Goal: Transaction & Acquisition: Purchase product/service

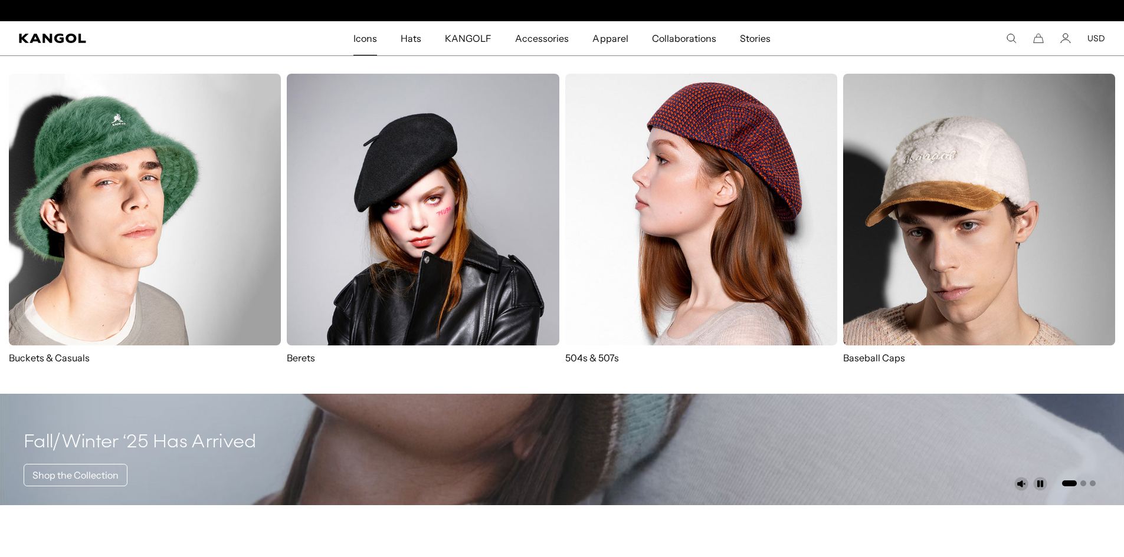
scroll to position [0, 243]
click at [182, 181] on img at bounding box center [145, 210] width 272 height 272
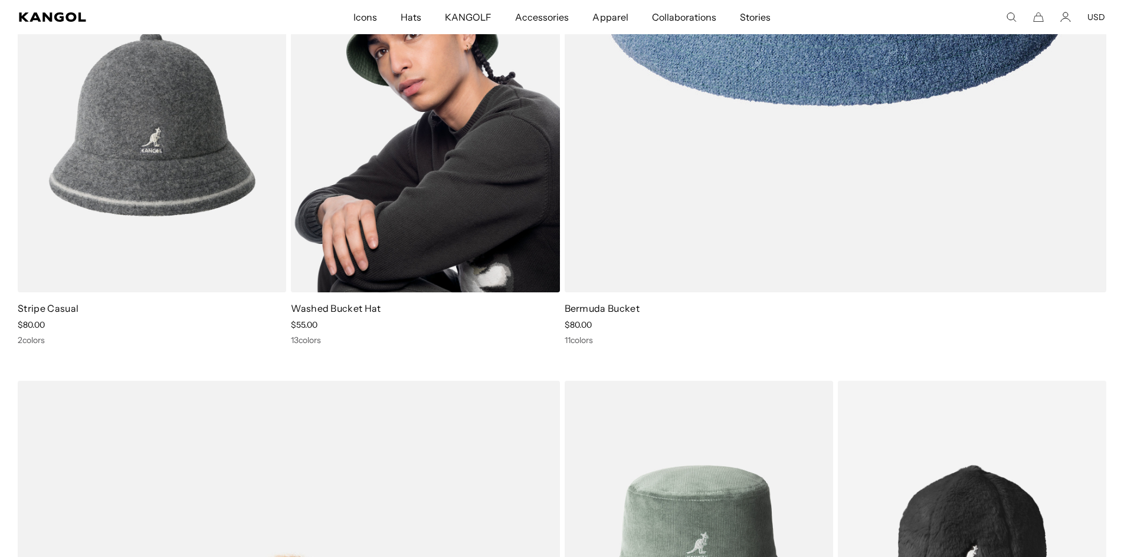
scroll to position [413, 0]
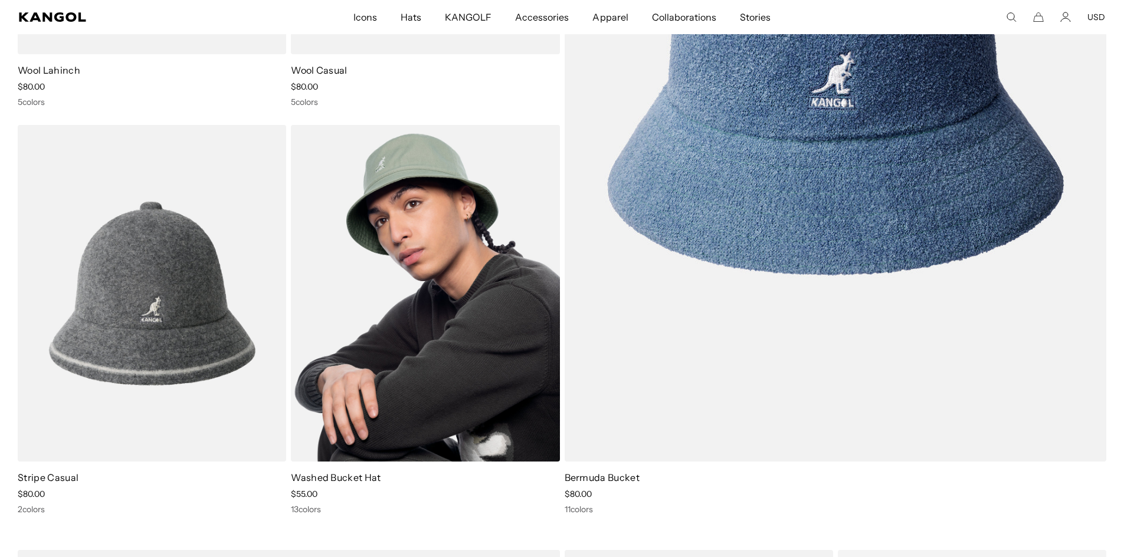
click at [406, 225] on img at bounding box center [425, 293] width 268 height 337
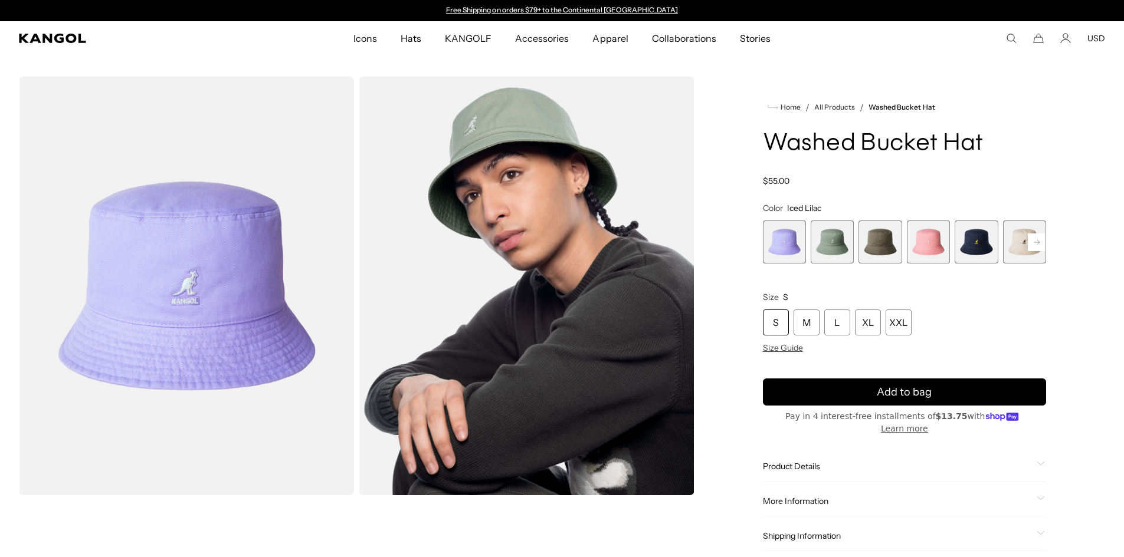
click at [983, 239] on span "5 of 13" at bounding box center [975, 242] width 43 height 43
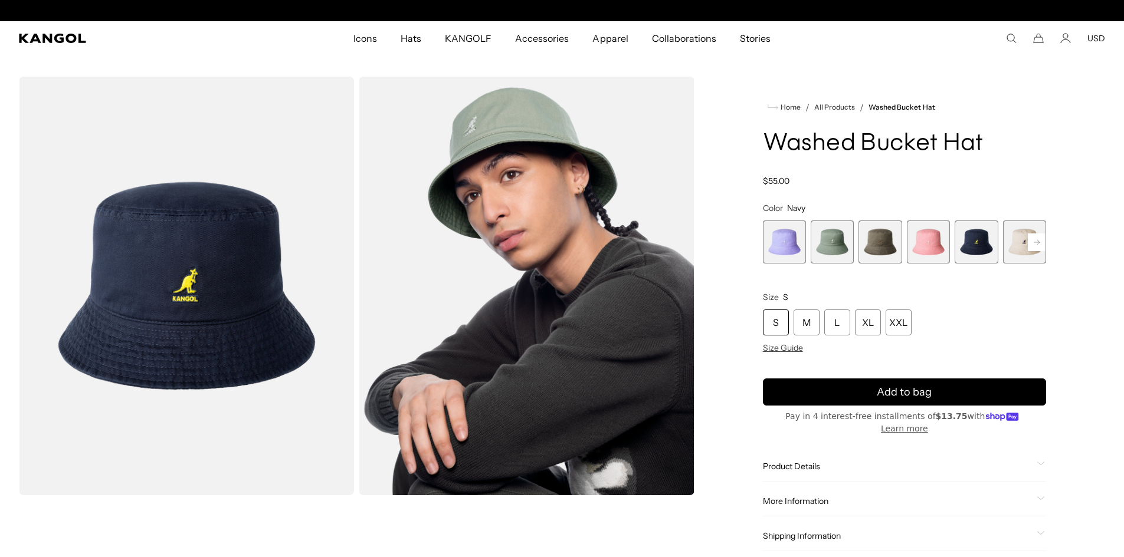
scroll to position [0, 243]
click at [1035, 235] on rect at bounding box center [1037, 243] width 18 height 18
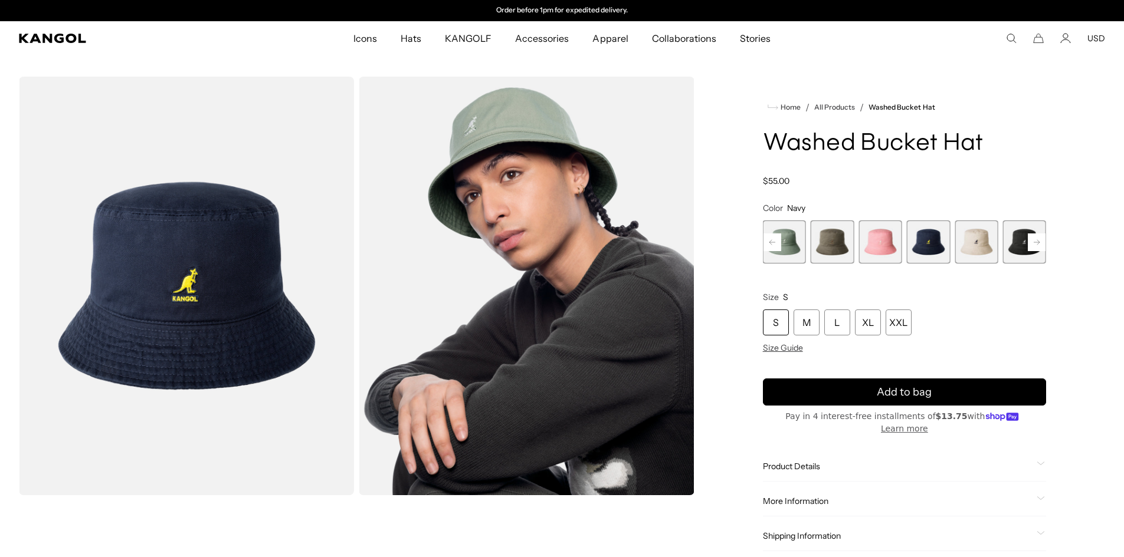
click at [1035, 235] on rect at bounding box center [1037, 243] width 18 height 18
click at [946, 242] on span "6 of 13" at bounding box center [928, 242] width 43 height 43
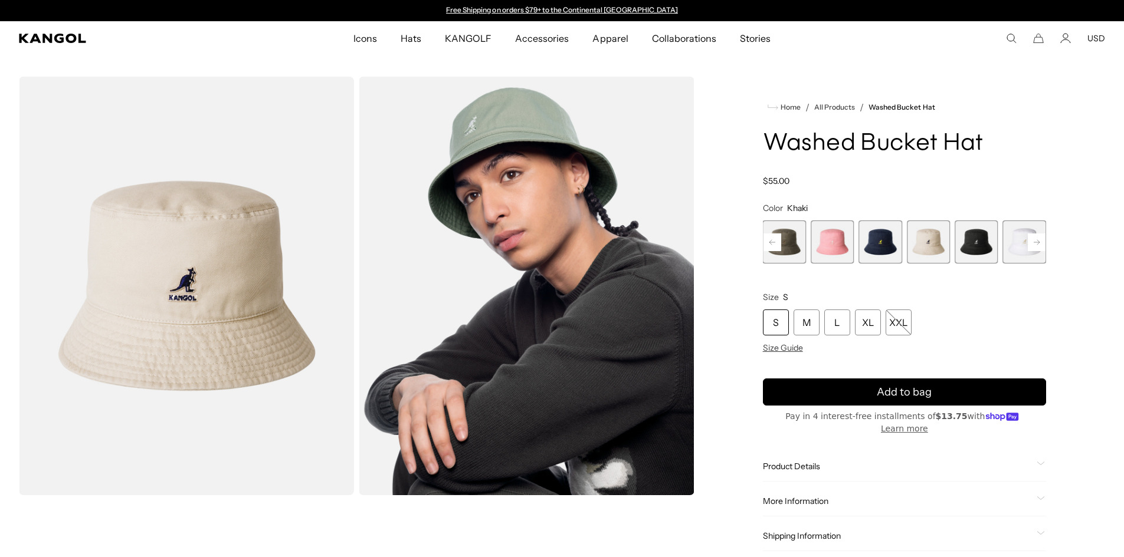
click at [1033, 242] on icon at bounding box center [1036, 241] width 6 height 5
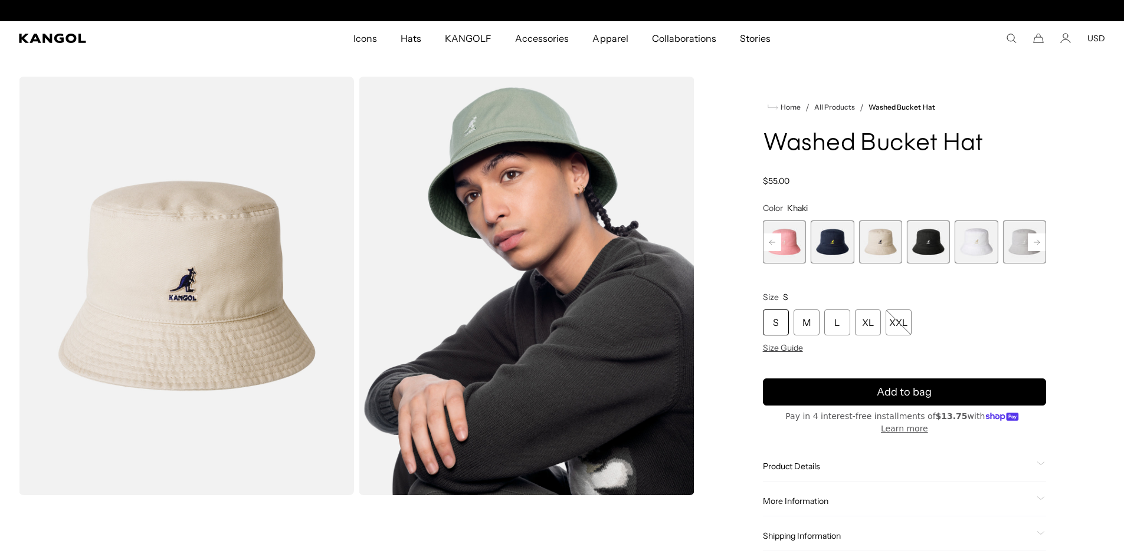
scroll to position [0, 243]
click at [1033, 242] on icon at bounding box center [1036, 241] width 6 height 5
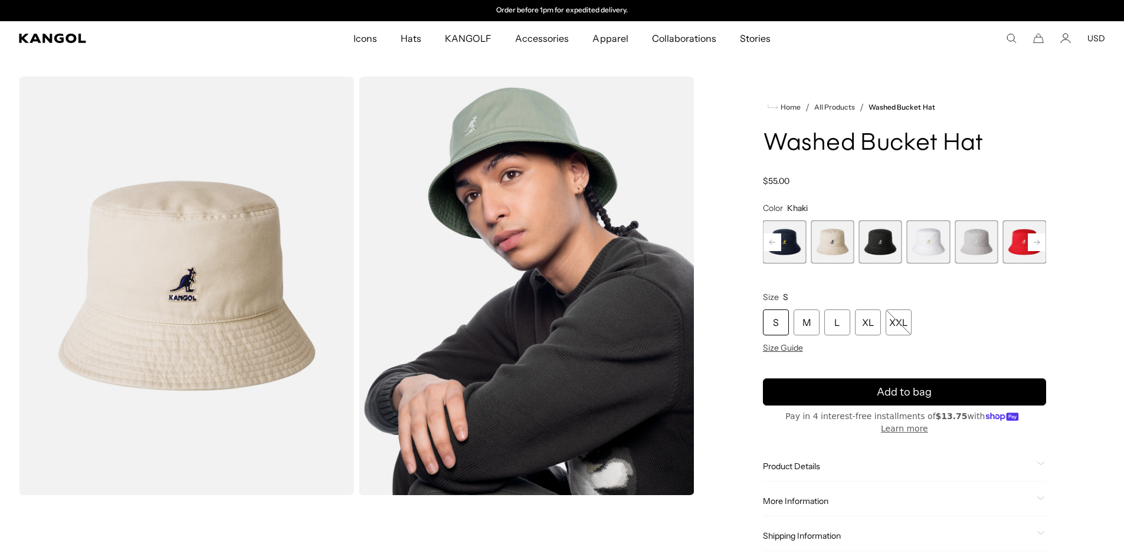
click at [1033, 242] on icon at bounding box center [1036, 241] width 6 height 5
click at [892, 244] on span "8 of 13" at bounding box center [879, 242] width 43 height 43
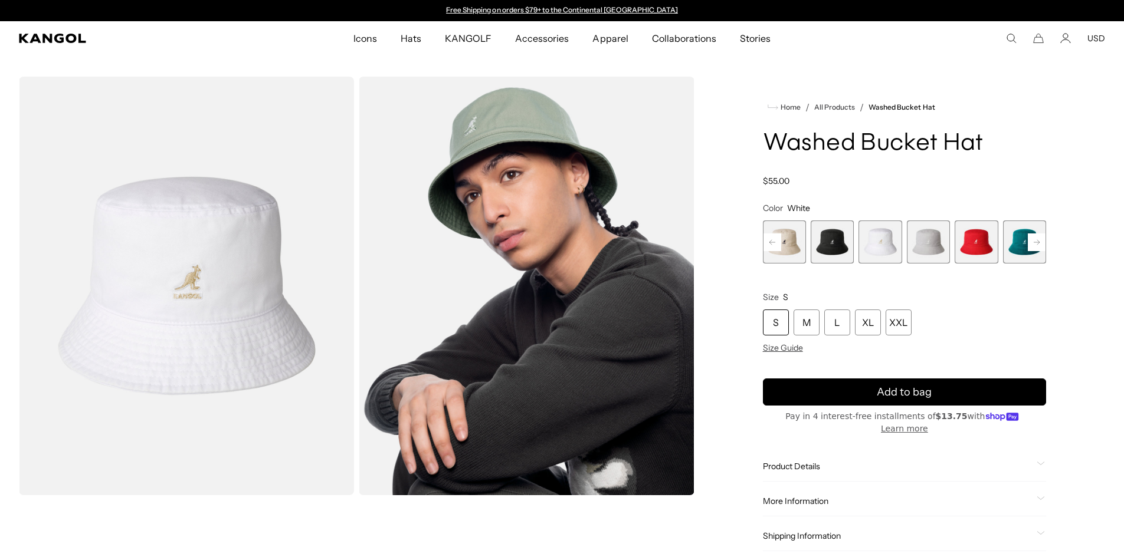
click at [1035, 237] on rect at bounding box center [1037, 243] width 18 height 18
click at [988, 235] on span "12 of 13" at bounding box center [975, 242] width 43 height 43
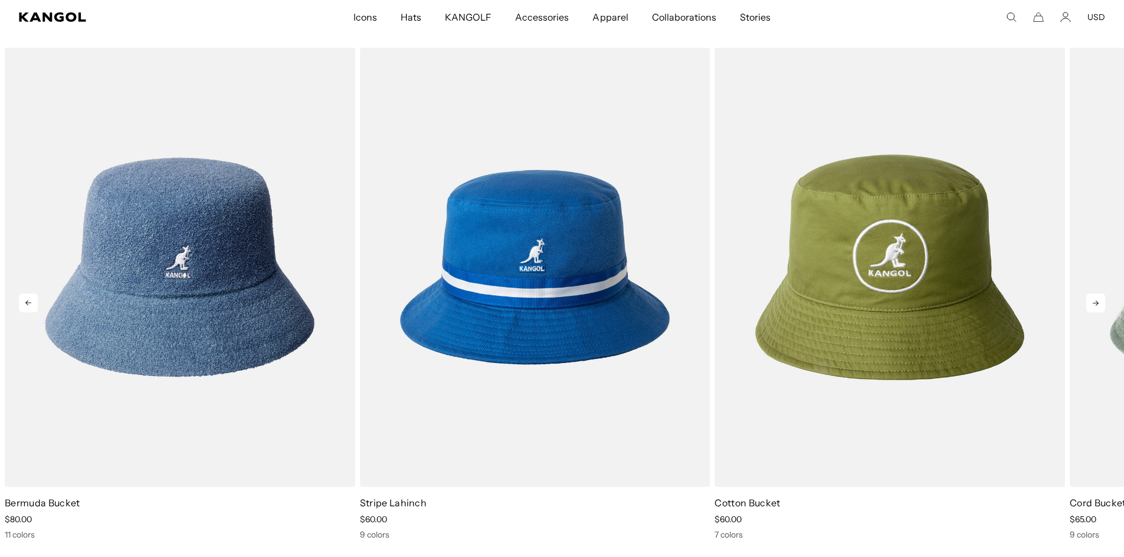
click at [1093, 299] on icon at bounding box center [1095, 303] width 19 height 19
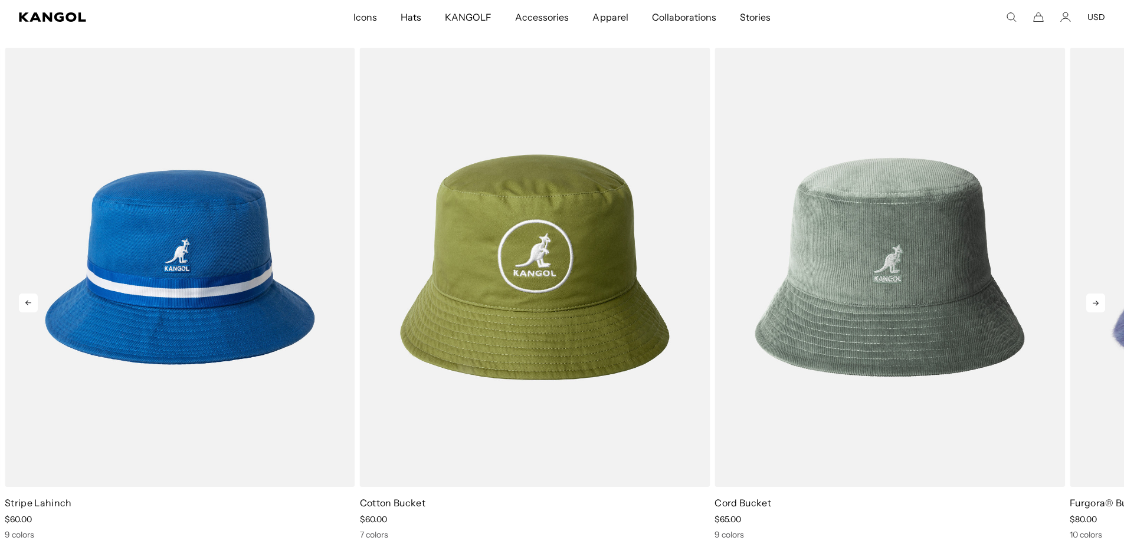
click at [1093, 299] on icon at bounding box center [1095, 303] width 19 height 19
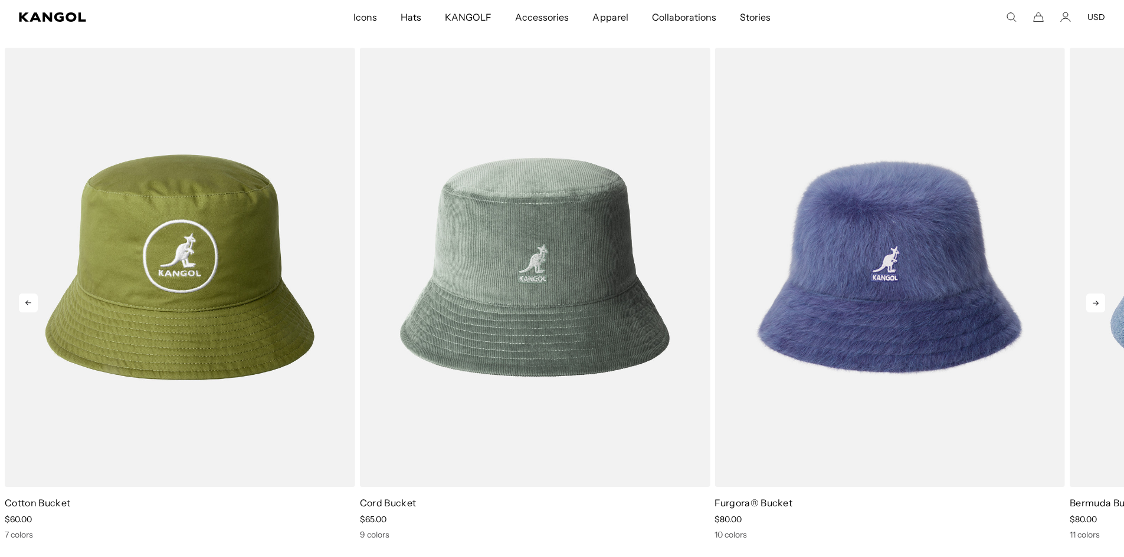
click at [1093, 299] on icon at bounding box center [1095, 303] width 19 height 19
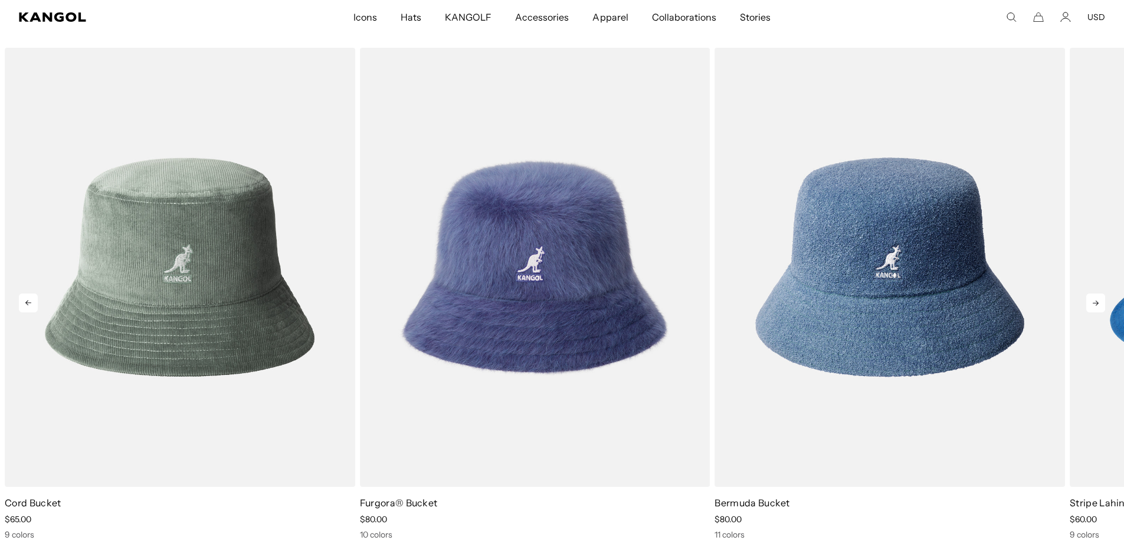
scroll to position [0, 243]
click at [1093, 299] on icon at bounding box center [1095, 303] width 19 height 19
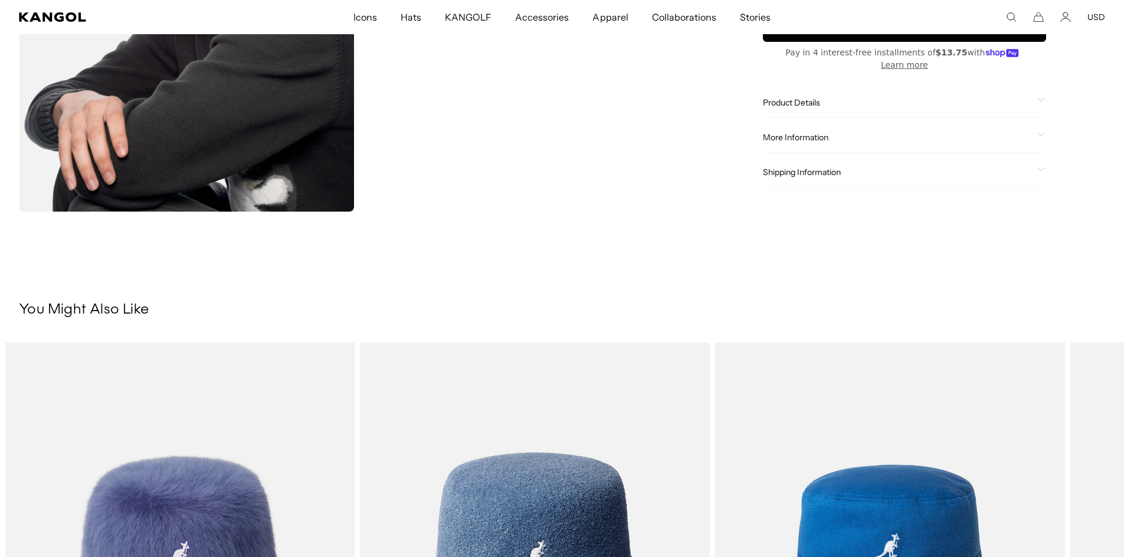
scroll to position [1003, 0]
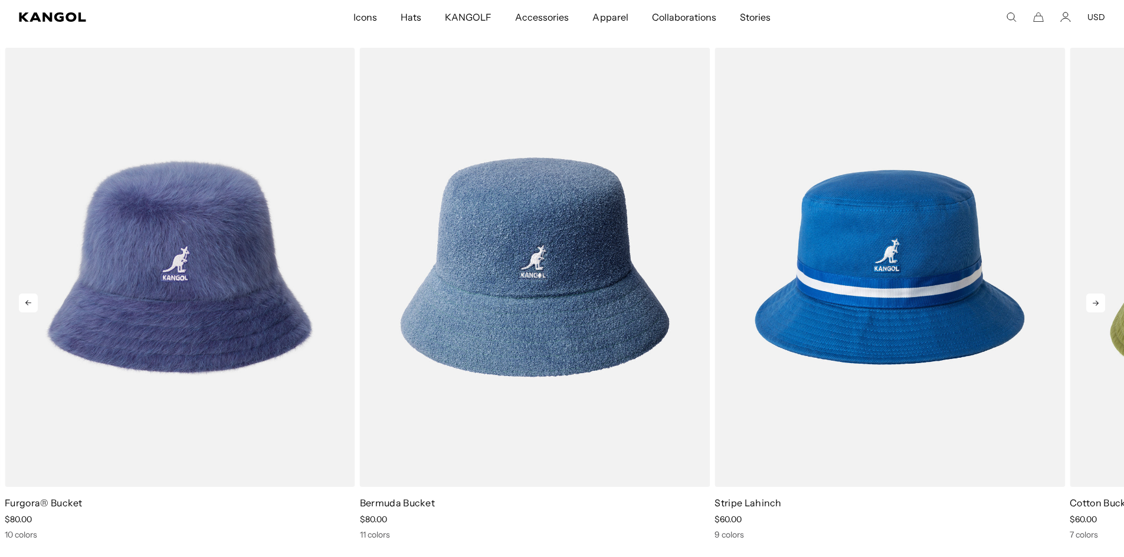
click at [25, 302] on icon at bounding box center [28, 303] width 19 height 19
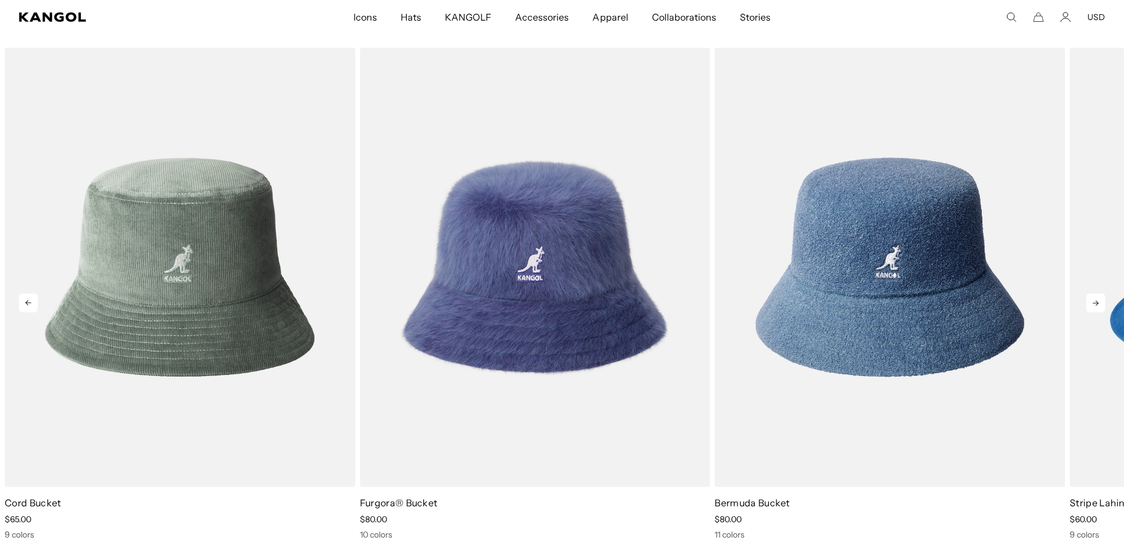
scroll to position [0, 243]
click at [25, 301] on icon at bounding box center [28, 303] width 19 height 19
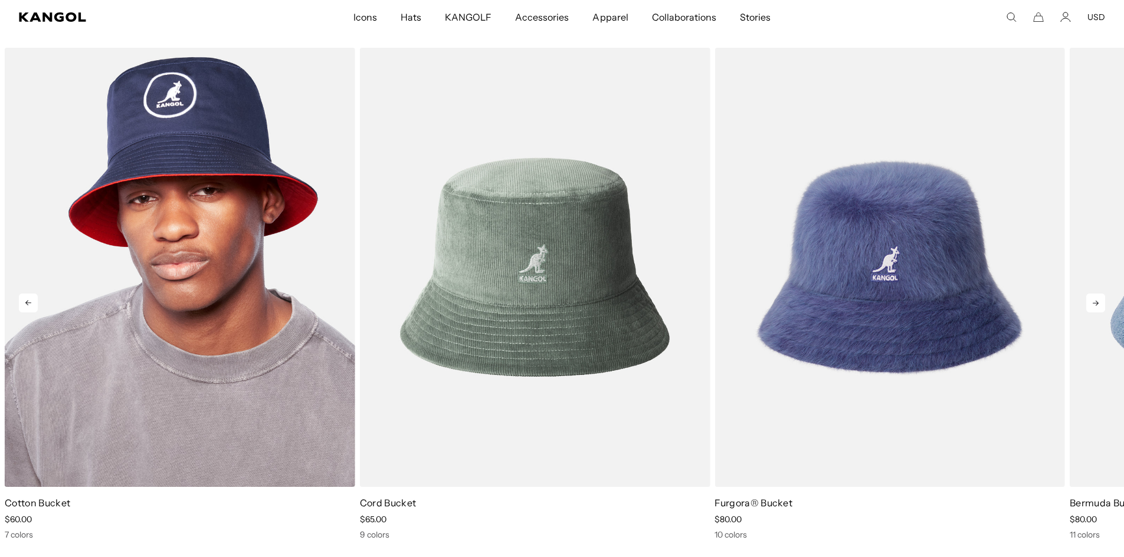
click at [147, 285] on img "3 of 5" at bounding box center [180, 267] width 350 height 439
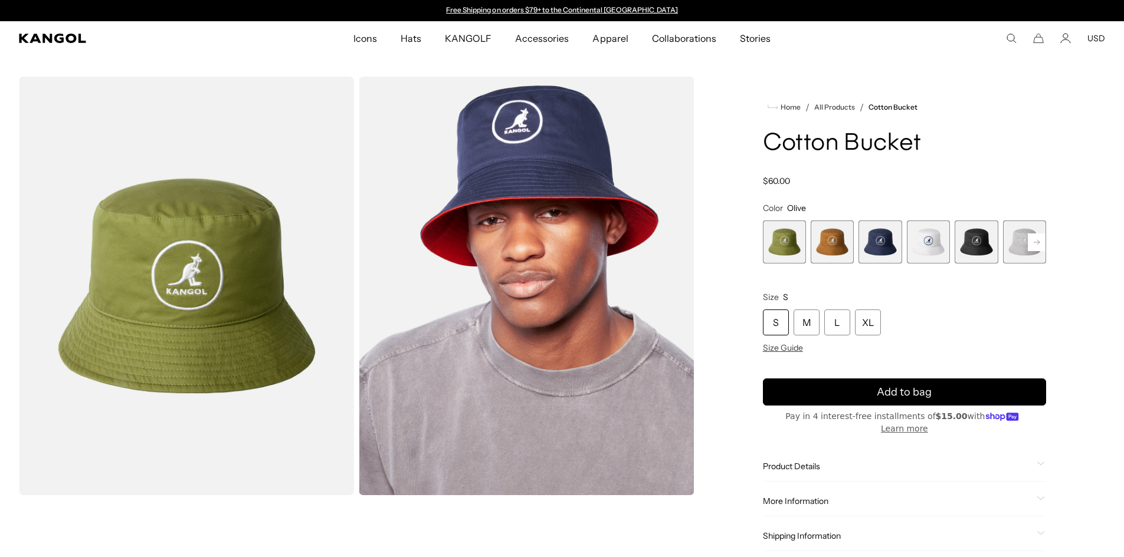
click at [967, 237] on span "5 of 7" at bounding box center [975, 242] width 43 height 43
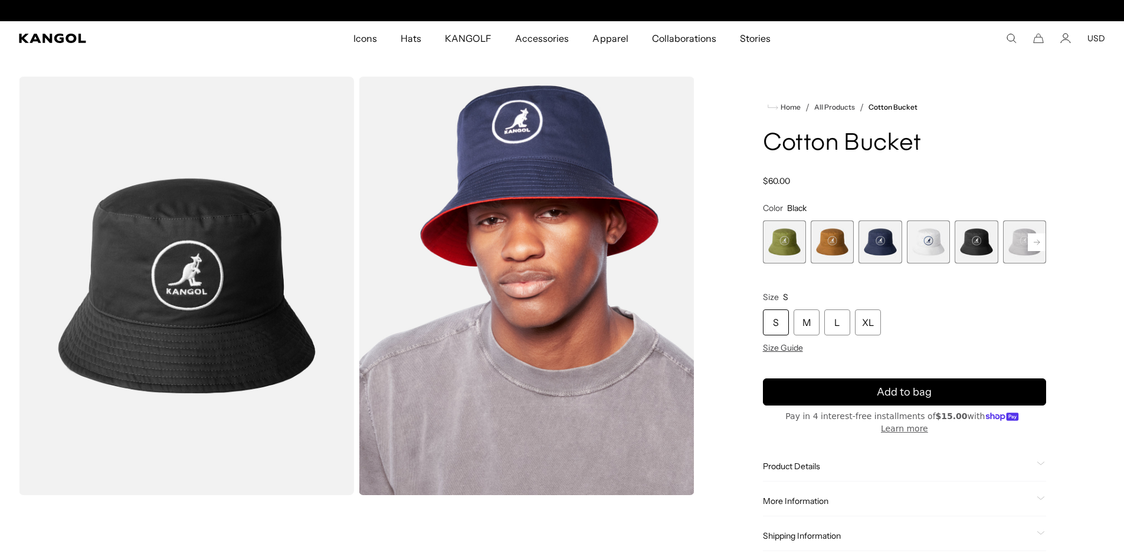
scroll to position [0, 243]
click at [881, 241] on span "3 of 7" at bounding box center [879, 242] width 43 height 43
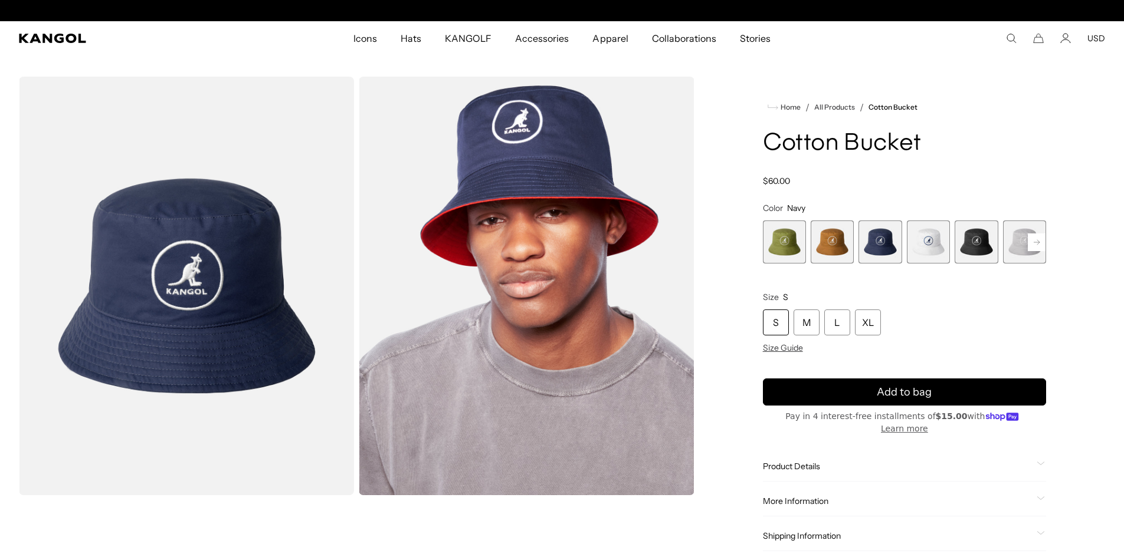
scroll to position [0, 243]
